Goal: Information Seeking & Learning: Learn about a topic

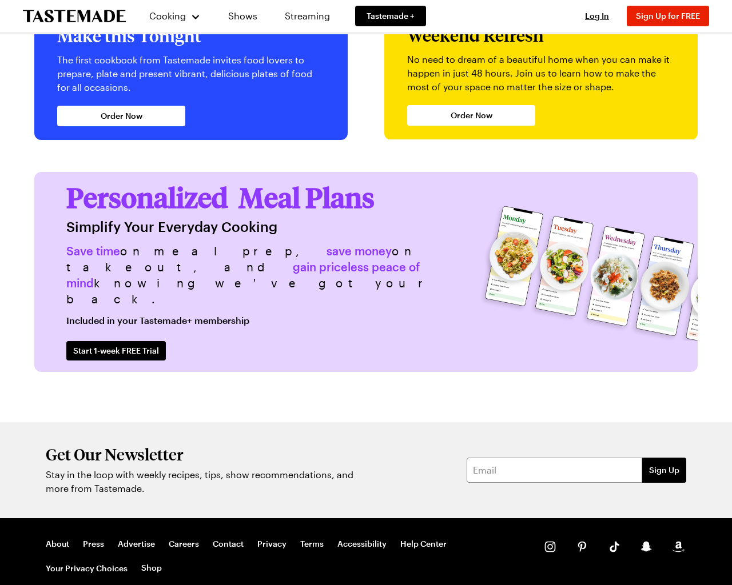
scroll to position [2637, 0]
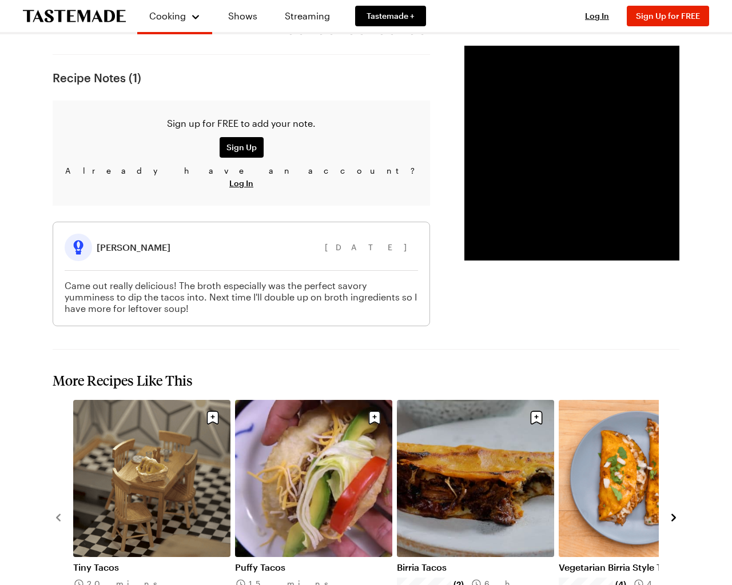
scroll to position [1674, 0]
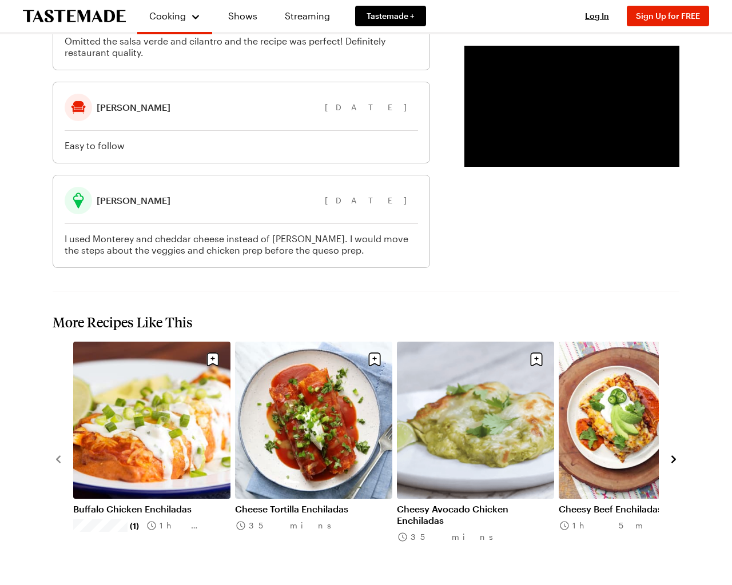
scroll to position [1929, 0]
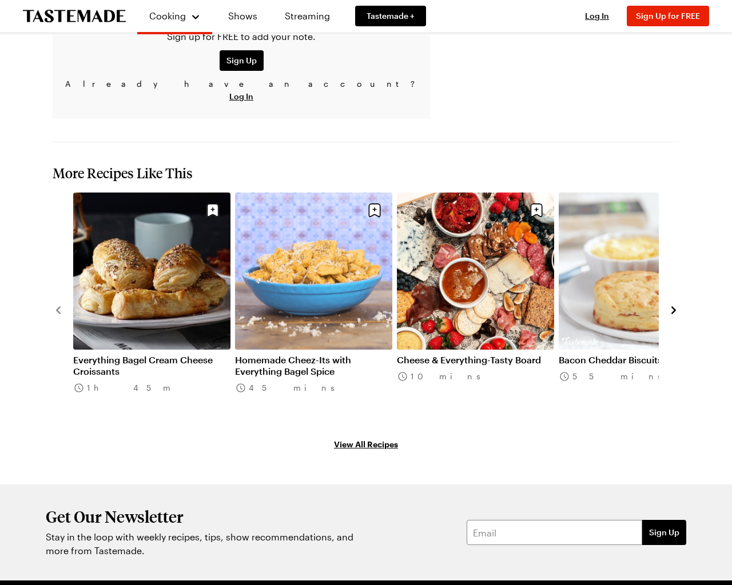
scroll to position [1167, 0]
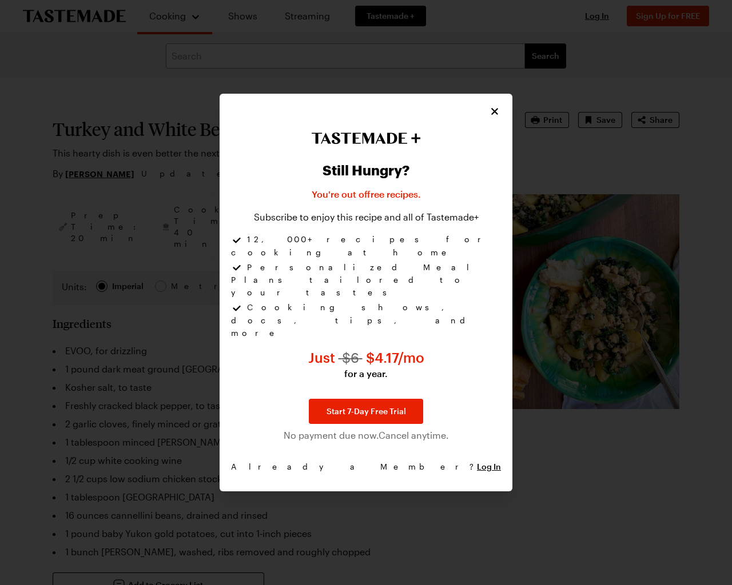
click at [726, 293] on div at bounding box center [366, 292] width 732 height 585
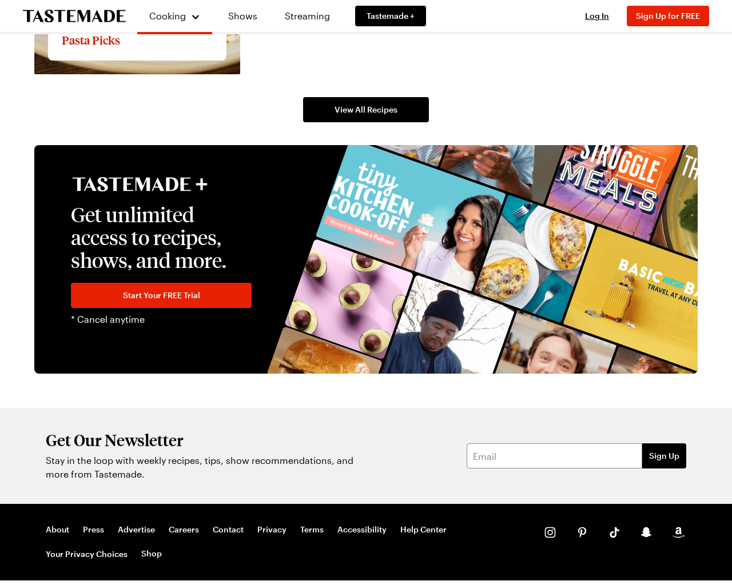
scroll to position [2338, 0]
